Goal: Task Accomplishment & Management: Complete application form

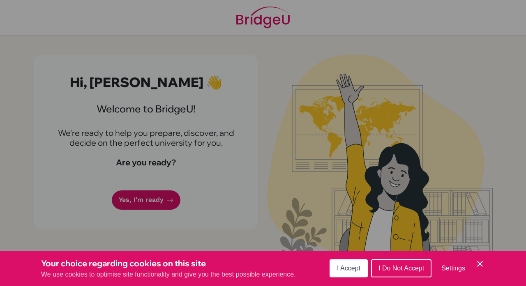
click at [344, 273] on button "I Accept" at bounding box center [349, 269] width 38 height 18
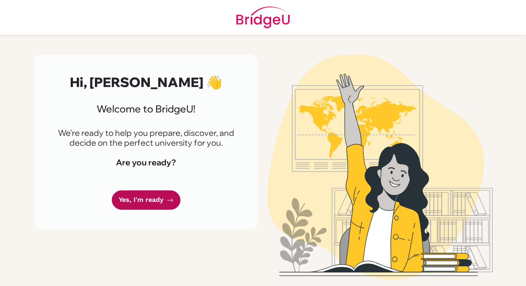
click at [163, 198] on link "Yes, I'm ready" at bounding box center [146, 200] width 69 height 19
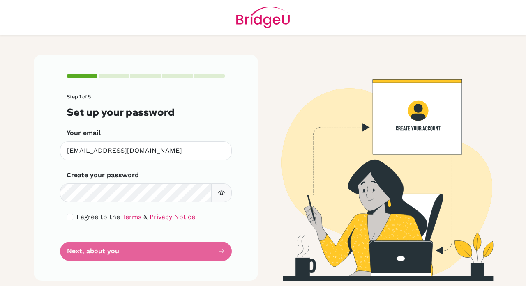
click at [217, 192] on button "button" at bounding box center [221, 193] width 21 height 19
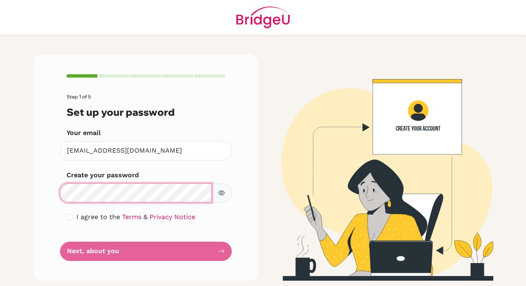
click at [67, 181] on div "Create your password Make sure it's at least 6 characters" at bounding box center [146, 187] width 159 height 32
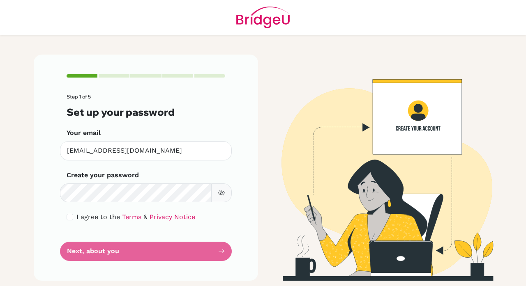
click at [74, 214] on div "I agree to the Terms & Privacy Notice" at bounding box center [146, 217] width 159 height 10
click at [73, 215] on input "checkbox" at bounding box center [70, 217] width 7 height 7
checkbox input "true"
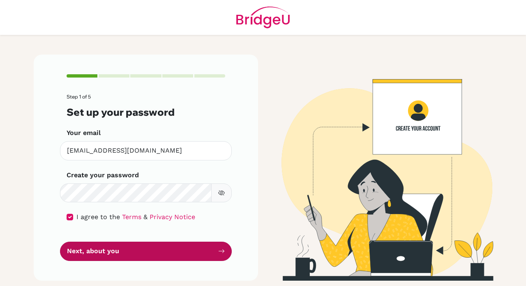
click at [83, 254] on button "Next, about you" at bounding box center [146, 251] width 172 height 19
